Goal: Transaction & Acquisition: Purchase product/service

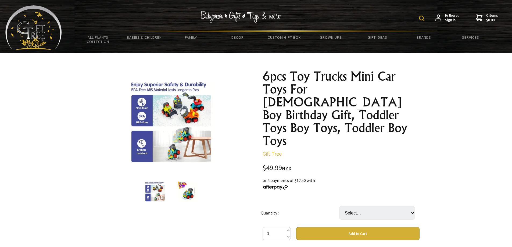
click at [170, 105] on img at bounding box center [171, 122] width 84 height 84
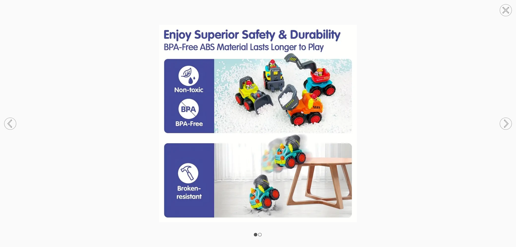
click at [504, 123] on circle at bounding box center [506, 124] width 12 height 12
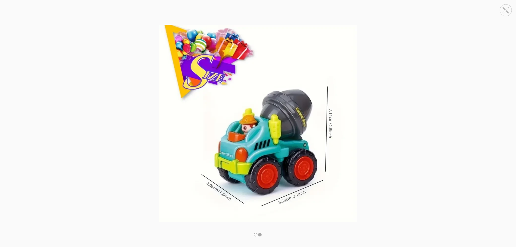
click at [504, 123] on circle at bounding box center [506, 124] width 12 height 12
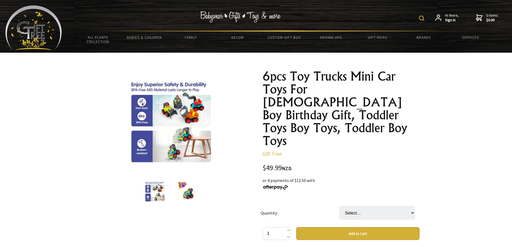
click at [159, 194] on img at bounding box center [155, 191] width 20 height 20
click at [199, 142] on img at bounding box center [171, 122] width 84 height 84
